Goal: Find contact information: Find contact information

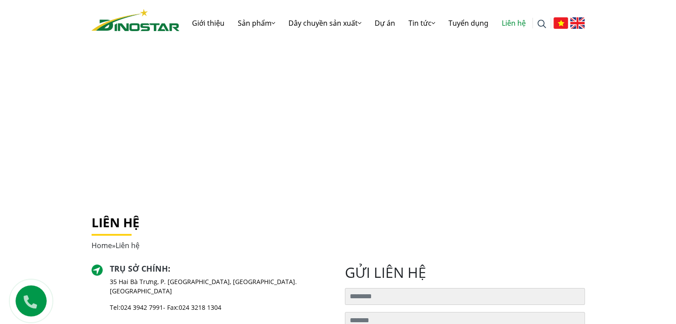
click at [302, 290] on div "Trụ sở chính : 35 Hai Bà Trưng, P. Cửa Nam, Tp. Hà Nội Tel: 024 3942 7991 - Fax…" at bounding box center [212, 292] width 240 height 56
click at [263, 247] on div "Home » Liên hệ" at bounding box center [338, 245] width 493 height 11
click at [270, 228] on h1 "Liên hệ" at bounding box center [338, 223] width 493 height 15
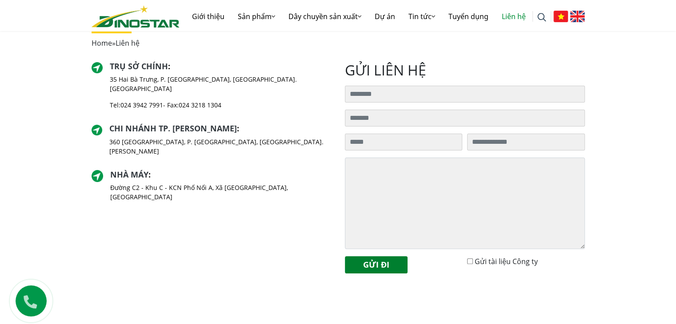
scroll to position [99, 0]
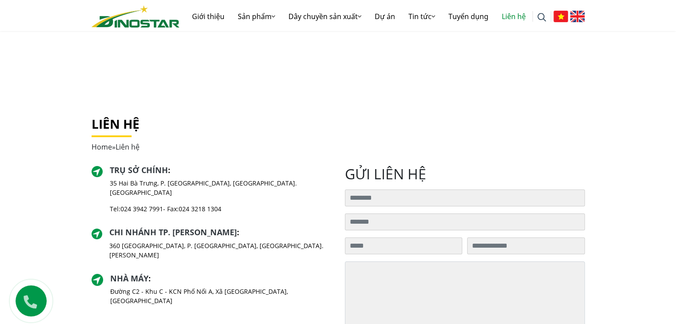
click at [276, 152] on div "Liên hệ Home » Liên hệ" at bounding box center [338, 141] width 507 height 49
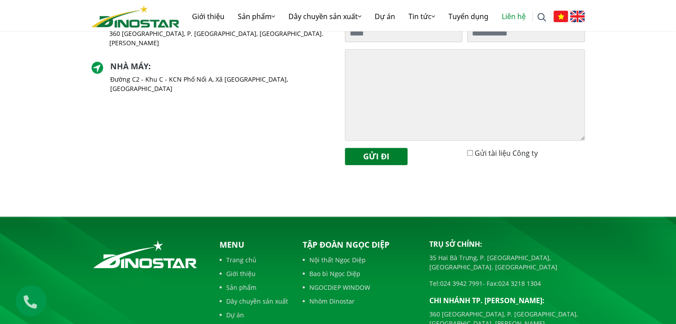
scroll to position [0, 0]
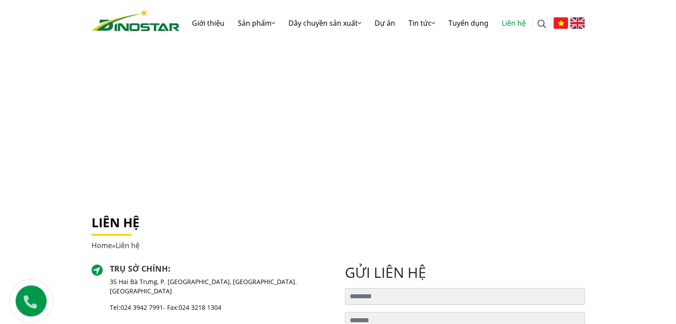
click at [174, 241] on div "Home » Liên hệ" at bounding box center [338, 245] width 493 height 11
click at [199, 220] on h1 "Liên hệ" at bounding box center [338, 223] width 493 height 15
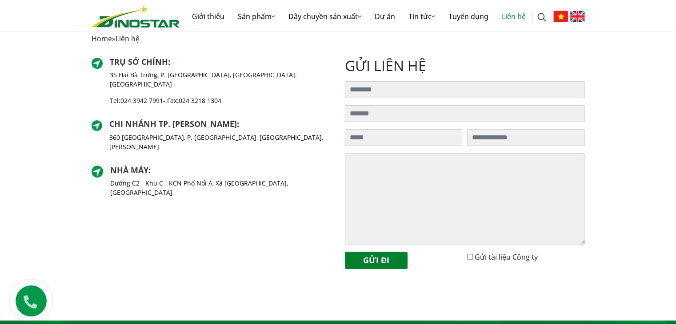
scroll to position [410, 0]
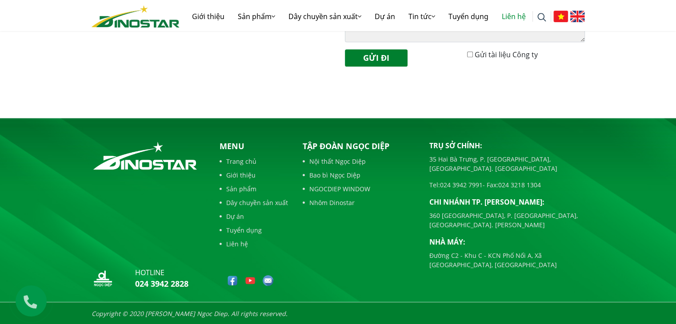
click at [240, 228] on link "Tuyển dụng" at bounding box center [254, 230] width 68 height 9
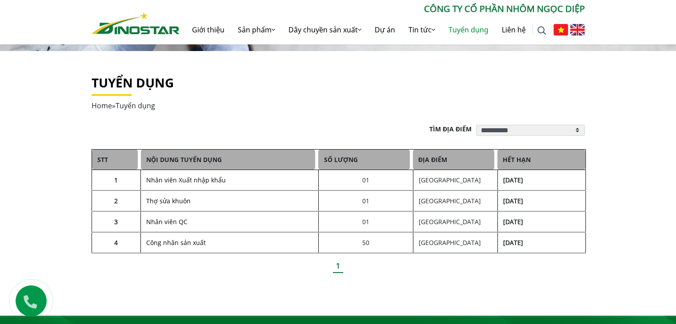
click at [199, 177] on link "Nhân viên Xuất nhập khẩu" at bounding box center [186, 180] width 80 height 8
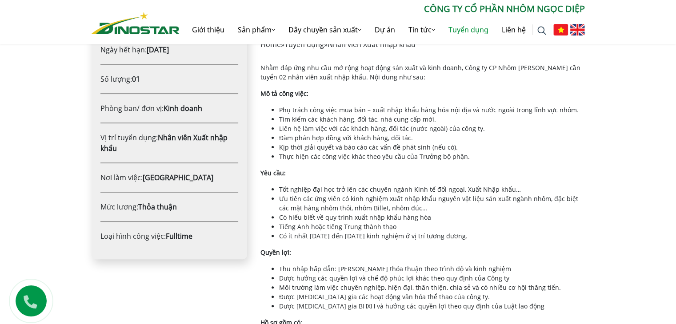
scroll to position [311, 0]
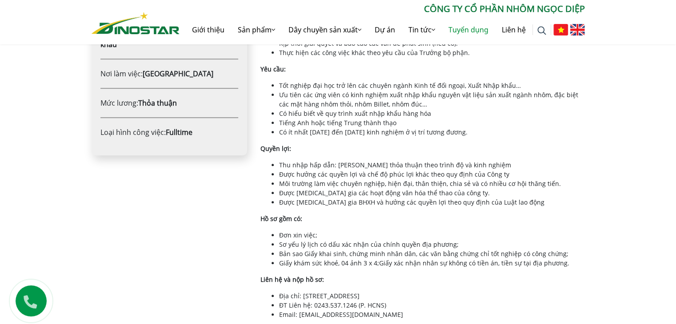
click at [197, 235] on div "Ngày đăng tuyển: [DATE] Ngày hết hạn: [DATE] Số lượng: 01 Phòng ban/ đơn vị: Ki…" at bounding box center [169, 114] width 169 height 424
click at [218, 196] on div "Ngày đăng tuyển: 07/02/2025 Ngày hết hạn: 30/04/2025 Số lượng: 01 Phòng ban/ đơ…" at bounding box center [169, 114] width 169 height 424
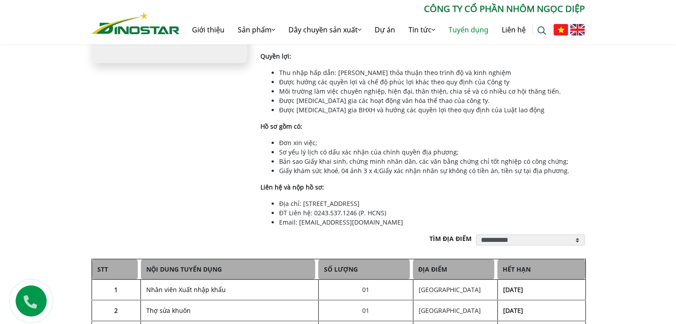
scroll to position [415, 0]
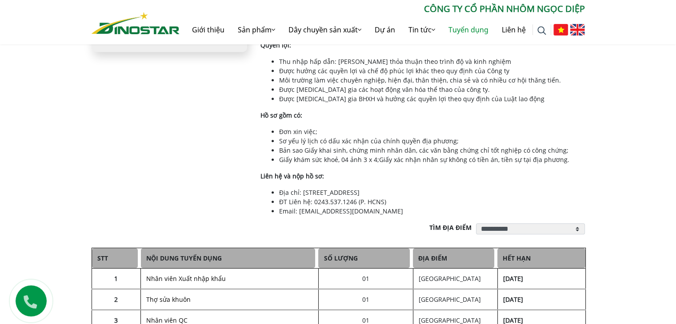
click at [216, 188] on div "Ngày đăng tuyển: 07/02/2025 Ngày hết hạn: 30/04/2025 Số lượng: 01 Phòng ban/ đơ…" at bounding box center [169, 11] width 169 height 424
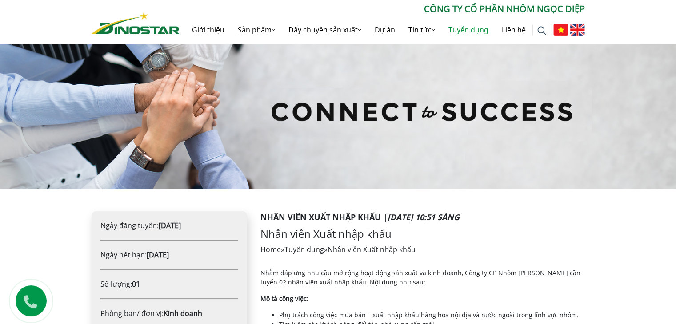
scroll to position [0, 0]
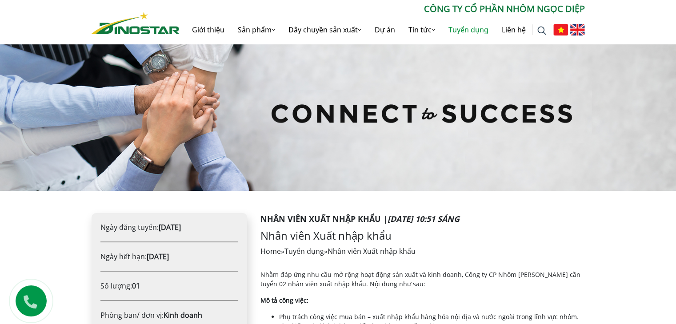
click at [140, 30] on img at bounding box center [136, 23] width 88 height 22
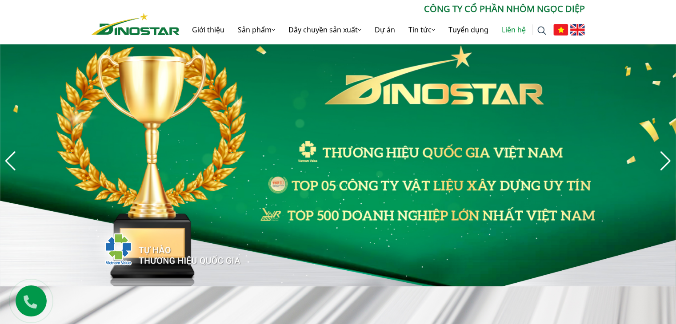
click at [510, 31] on link "Liên hệ" at bounding box center [513, 30] width 37 height 28
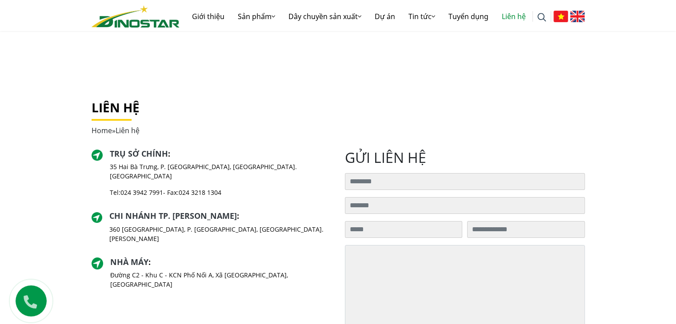
scroll to position [104, 0]
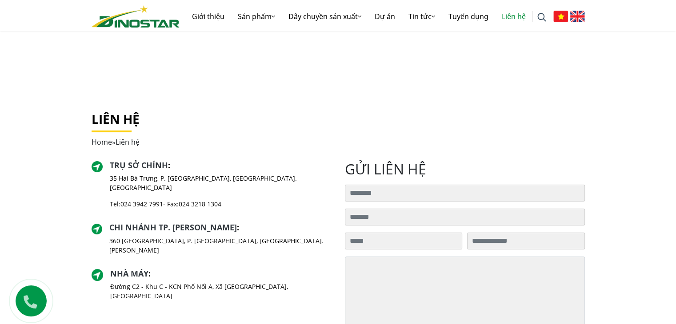
click at [220, 282] on p "Đường C2 - Khu C - KCN Phố Nối A, Xã [GEOGRAPHIC_DATA], [GEOGRAPHIC_DATA]" at bounding box center [220, 291] width 221 height 19
click at [196, 156] on div "Liên hệ Home » Liên hệ" at bounding box center [338, 136] width 507 height 49
